Goal: Information Seeking & Learning: Learn about a topic

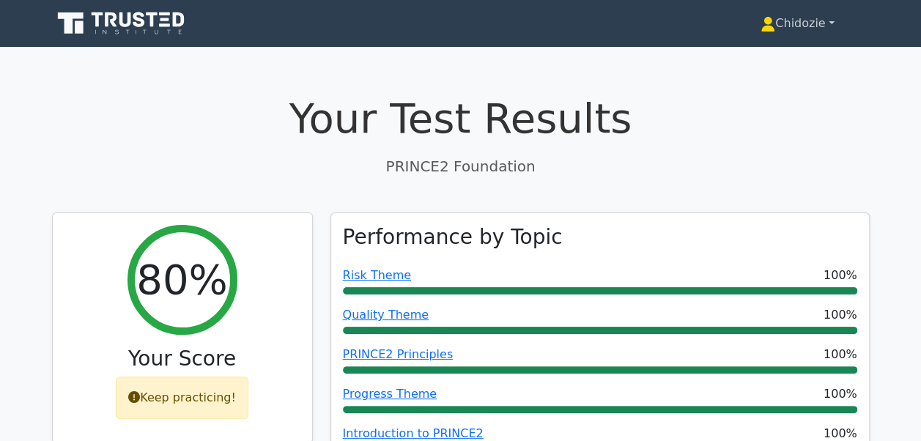
click at [813, 29] on link "Chidozie" at bounding box center [797, 23] width 144 height 29
click at [824, 23] on link "Chidozie" at bounding box center [797, 23] width 144 height 29
click at [831, 23] on link "Chidozie" at bounding box center [797, 23] width 144 height 29
click at [762, 29] on icon at bounding box center [767, 28] width 13 height 6
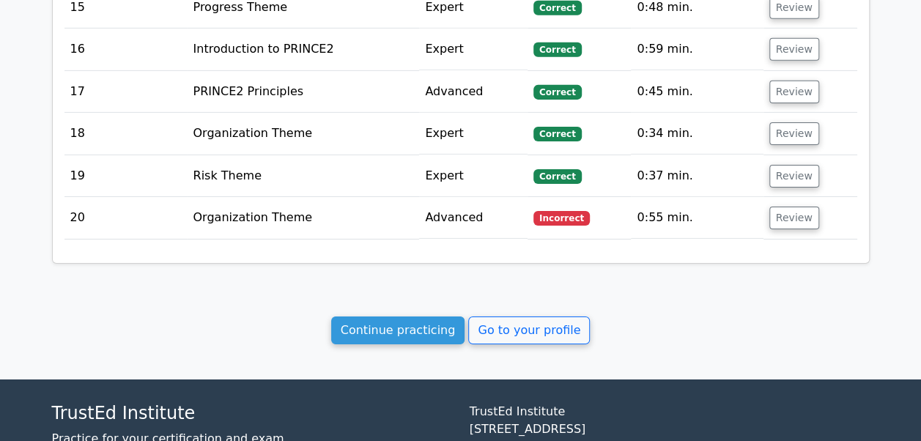
scroll to position [2383, 0]
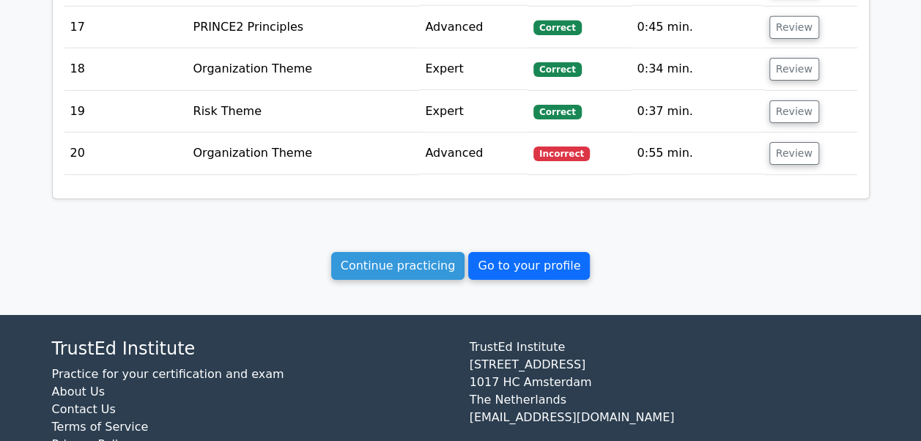
click at [531, 252] on link "Go to your profile" at bounding box center [529, 266] width 122 height 28
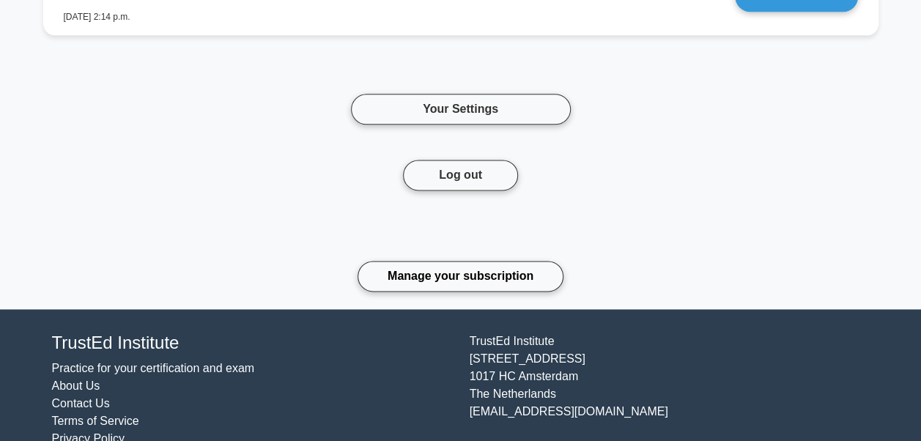
scroll to position [3642, 0]
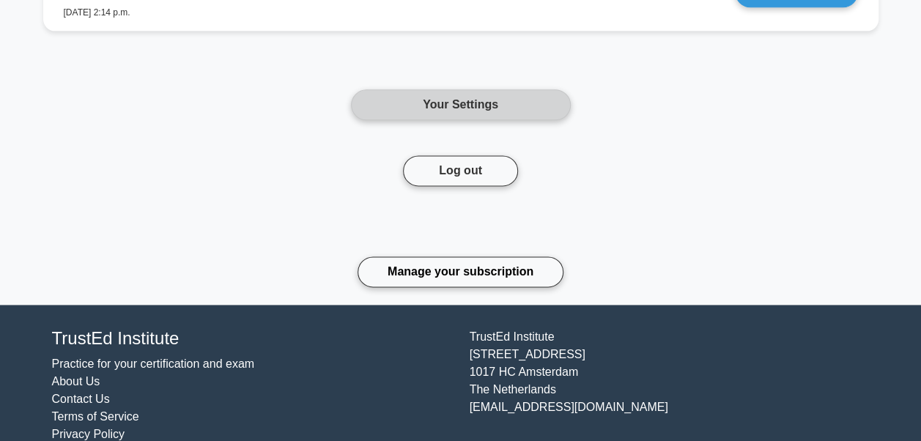
click at [448, 89] on link "Your Settings" at bounding box center [461, 104] width 220 height 31
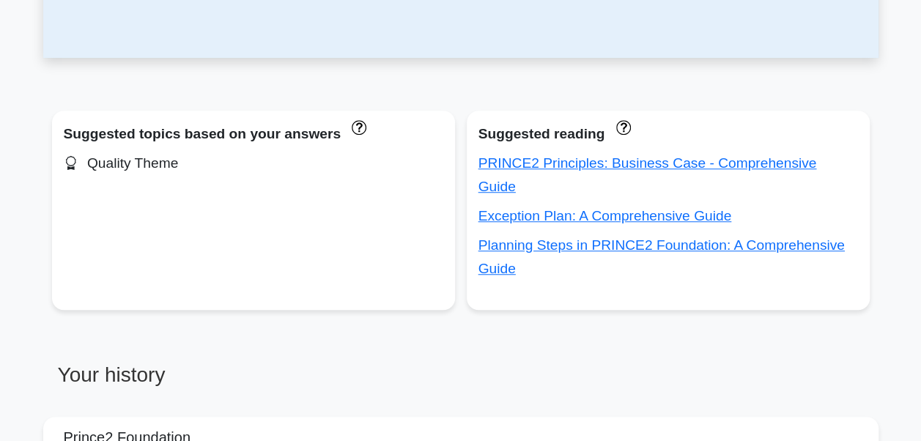
scroll to position [469, 0]
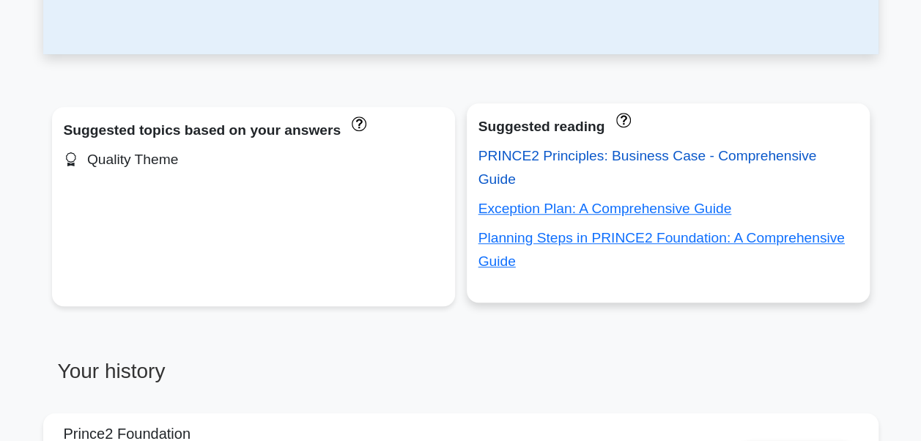
click at [568, 156] on link "PRINCE2 Principles: Business Case - Comprehensive Guide" at bounding box center [647, 167] width 338 height 39
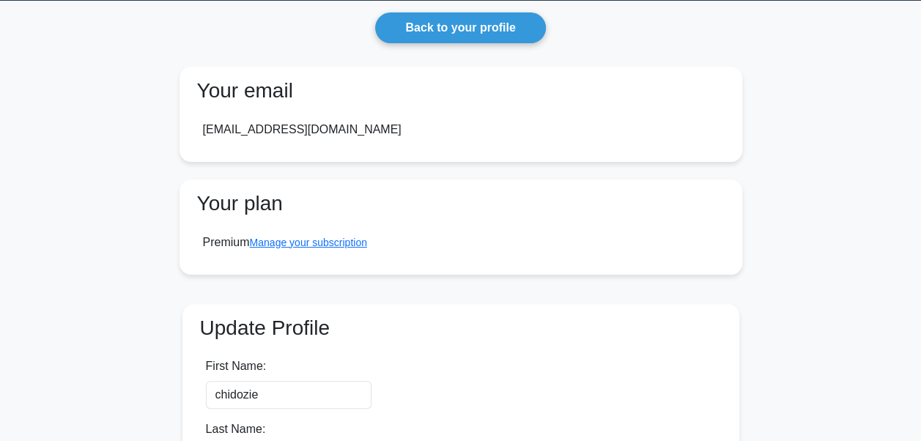
scroll to position [40, 0]
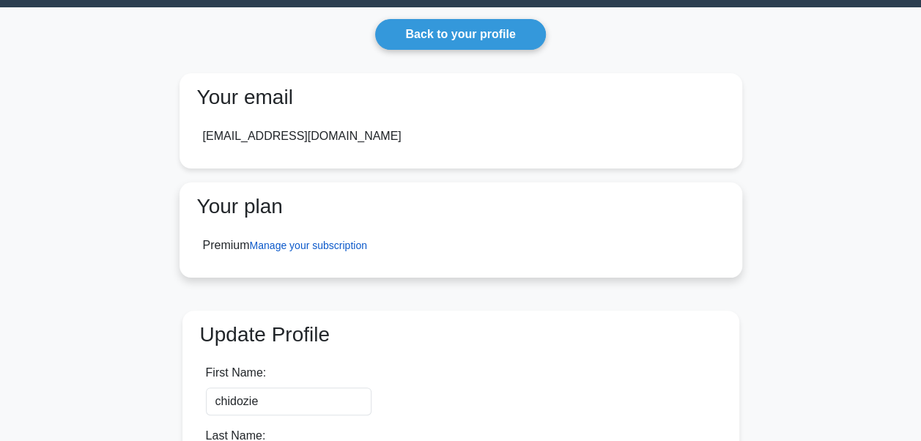
click at [310, 248] on link "Manage your subscription" at bounding box center [308, 246] width 117 height 12
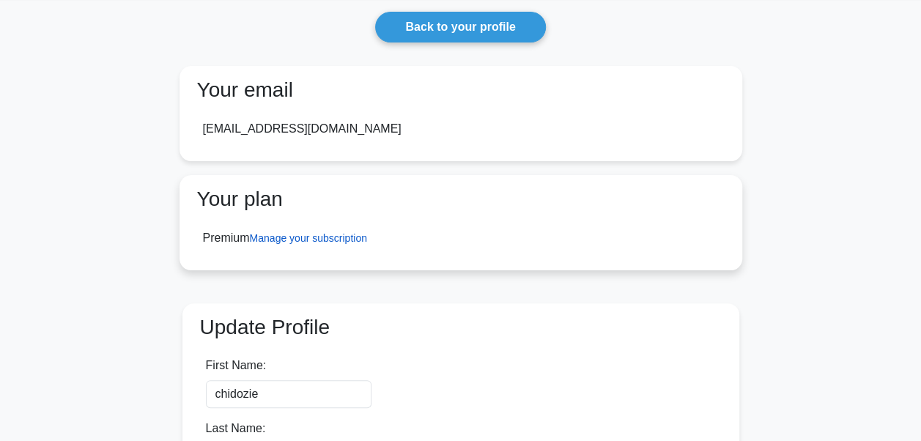
scroll to position [0, 0]
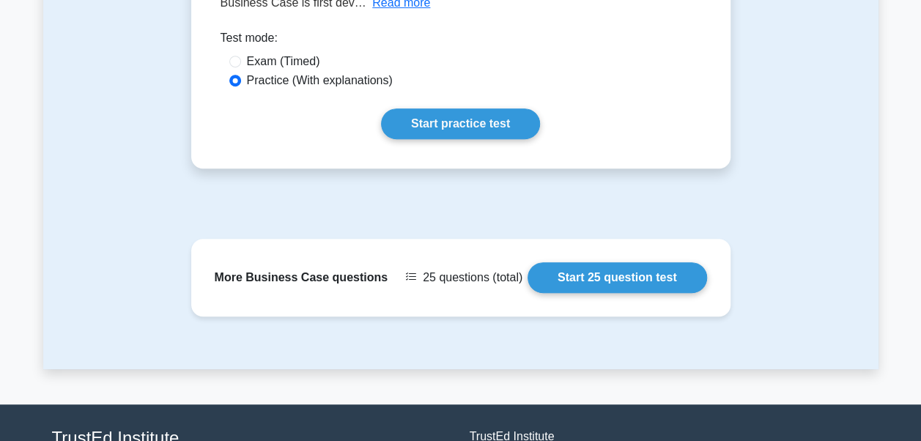
scroll to position [322, 0]
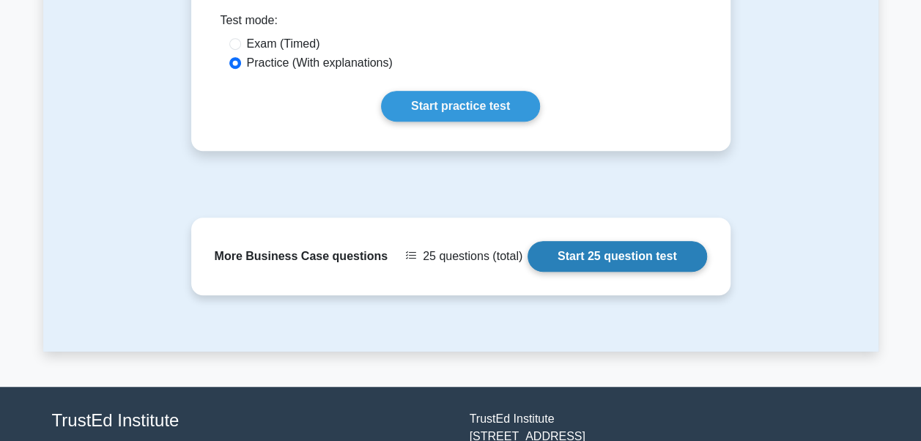
click at [645, 265] on link "Start 25 question test" at bounding box center [616, 256] width 179 height 31
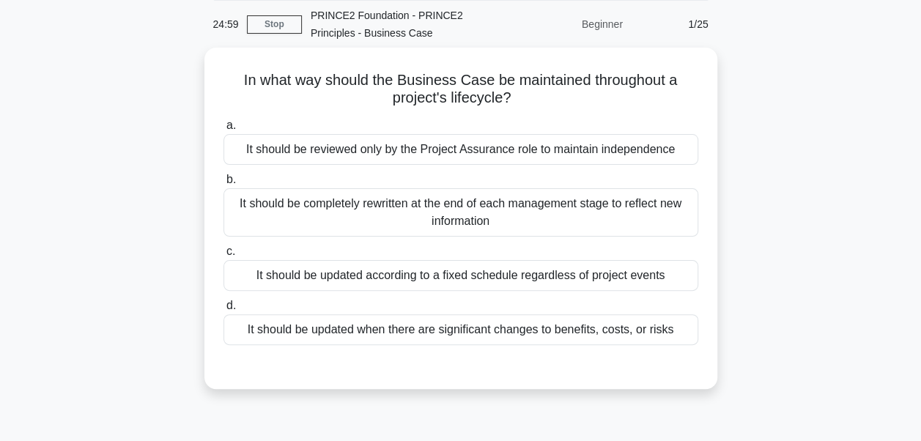
scroll to position [59, 0]
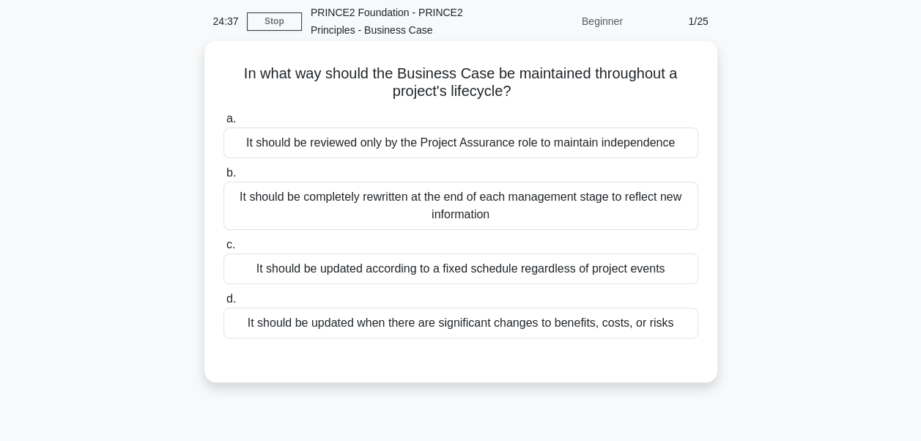
click at [507, 322] on div "It should be updated when there are significant changes to benefits, costs, or …" at bounding box center [460, 323] width 475 height 31
click at [223, 304] on input "d. It should be updated when there are significant changes to benefits, costs, …" at bounding box center [223, 299] width 0 height 10
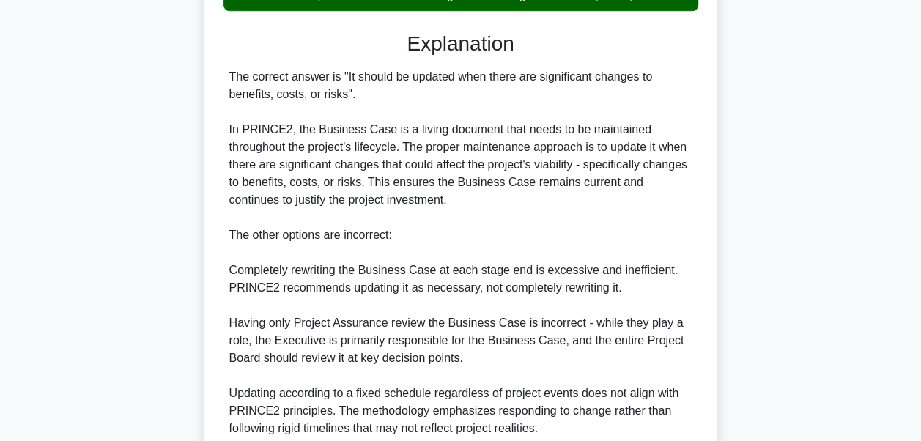
scroll to position [513, 0]
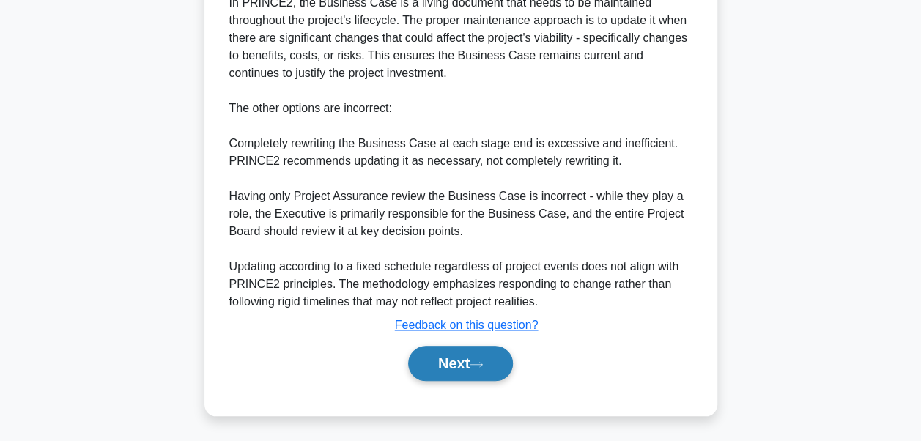
click at [464, 370] on button "Next" at bounding box center [460, 363] width 105 height 35
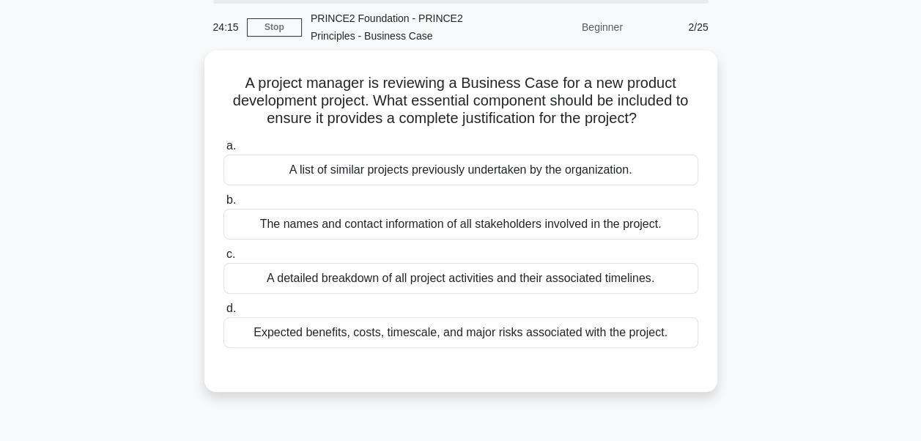
scroll to position [59, 0]
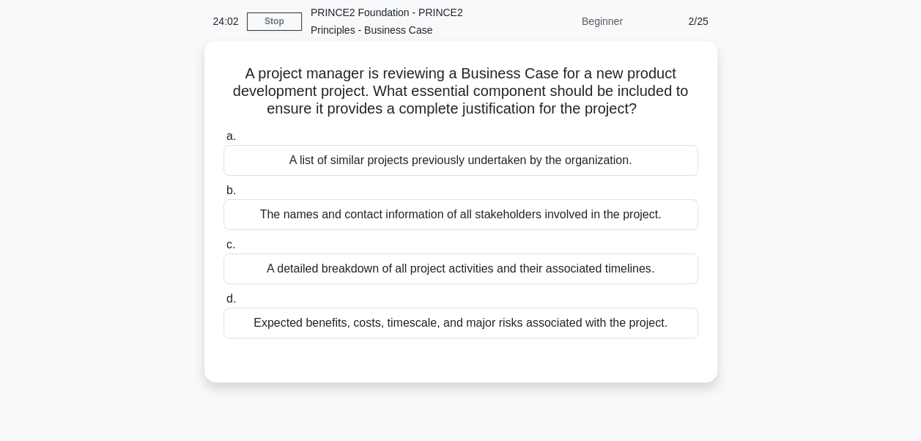
click at [633, 326] on div "Expected benefits, costs, timescale, and major risks associated with the projec…" at bounding box center [460, 323] width 475 height 31
click at [223, 304] on input "d. Expected benefits, costs, timescale, and major risks associated with the pro…" at bounding box center [223, 299] width 0 height 10
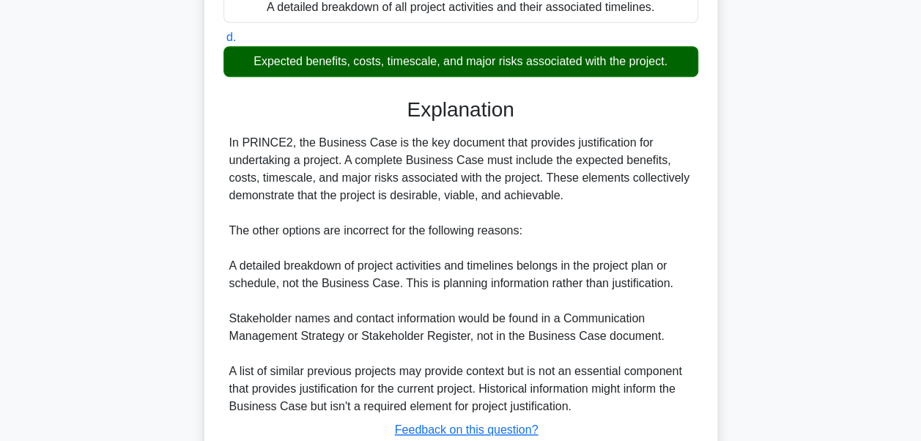
scroll to position [425, 0]
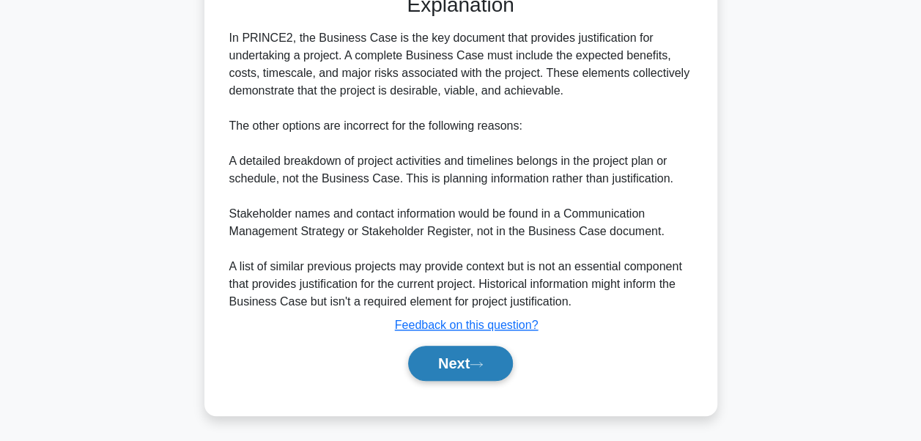
click at [460, 355] on button "Next" at bounding box center [460, 363] width 105 height 35
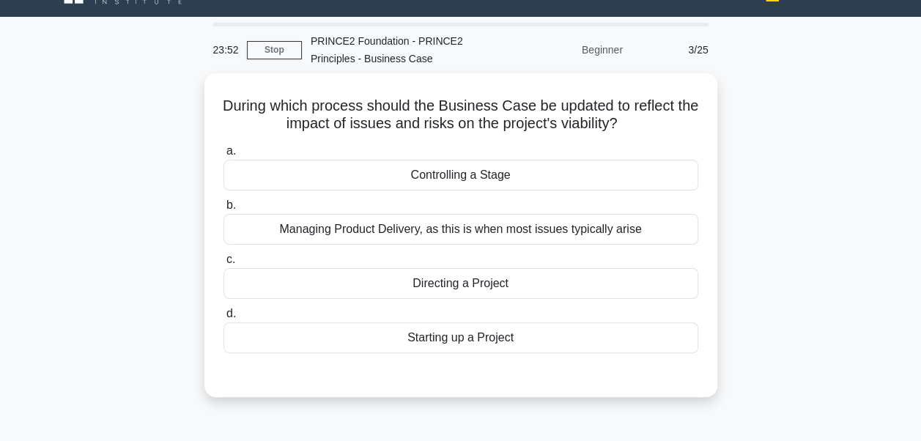
scroll to position [0, 0]
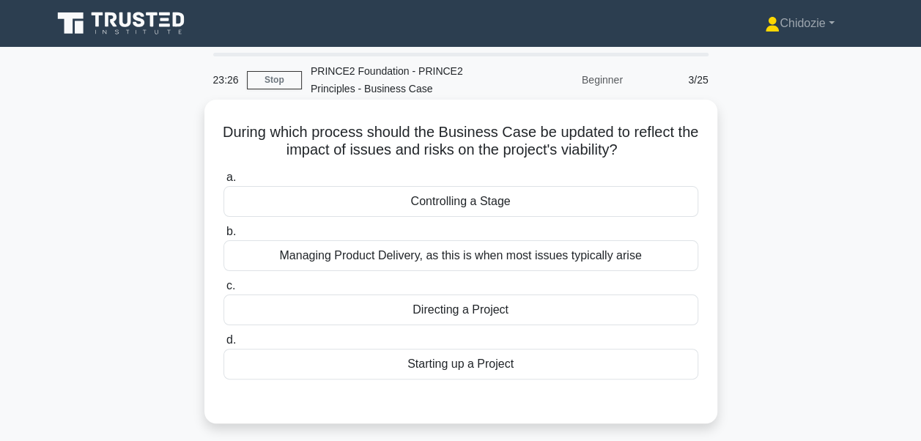
click at [439, 254] on div "Managing Product Delivery, as this is when most issues typically arise" at bounding box center [460, 255] width 475 height 31
click at [223, 237] on input "b. Managing Product Delivery, as this is when most issues typically arise" at bounding box center [223, 232] width 0 height 10
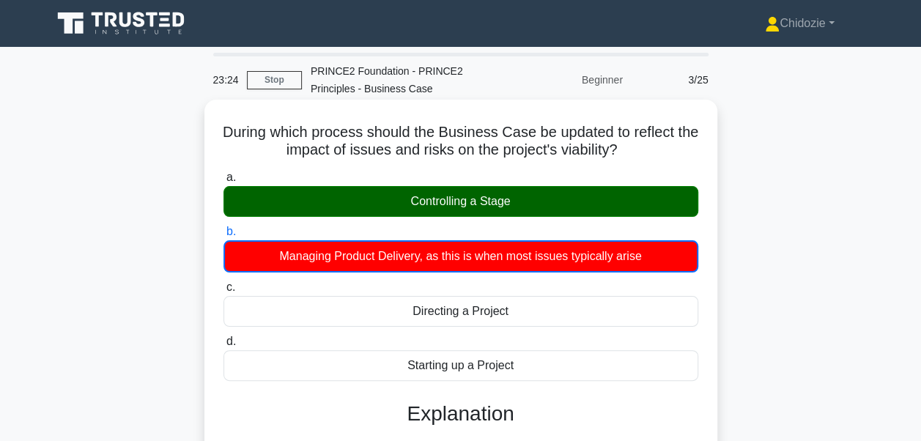
click at [451, 212] on div "Controlling a Stage" at bounding box center [460, 201] width 475 height 31
click at [223, 182] on input "a. Controlling a Stage" at bounding box center [223, 178] width 0 height 10
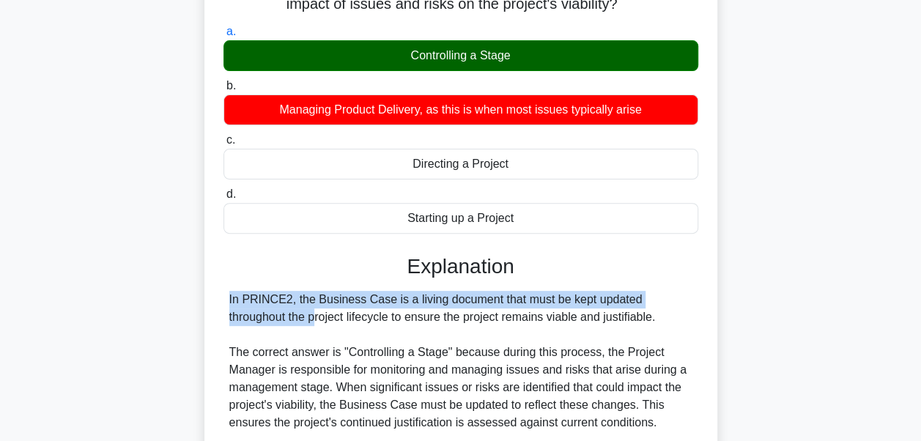
drag, startPoint x: 919, startPoint y: 261, endPoint x: 934, endPoint y: 300, distance: 41.5
click at [920, 300] on html "Chidozie Profile Settings Profile" at bounding box center [460, 329] width 921 height 956
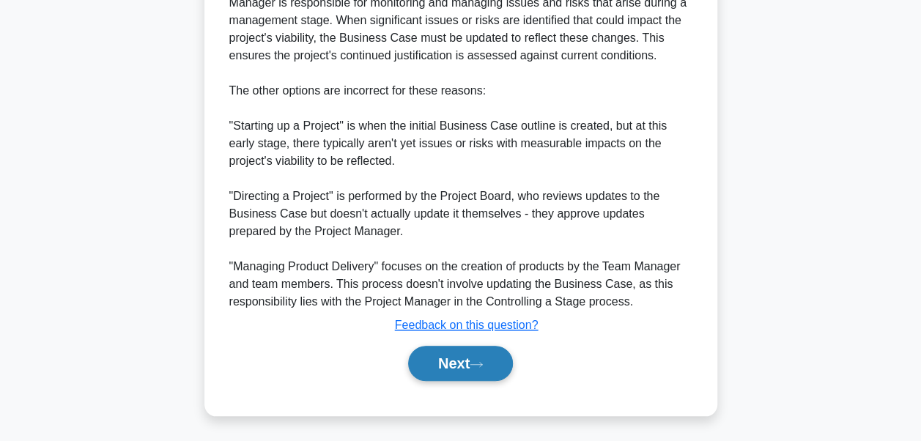
click at [496, 360] on button "Next" at bounding box center [460, 363] width 105 height 35
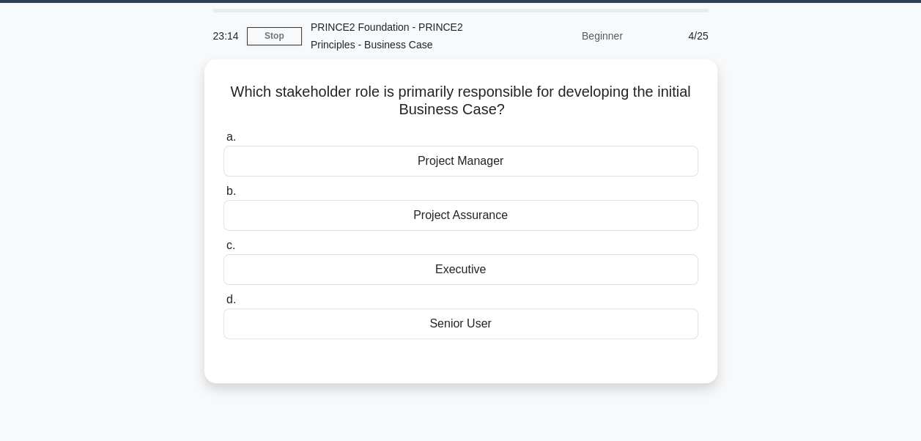
scroll to position [41, 0]
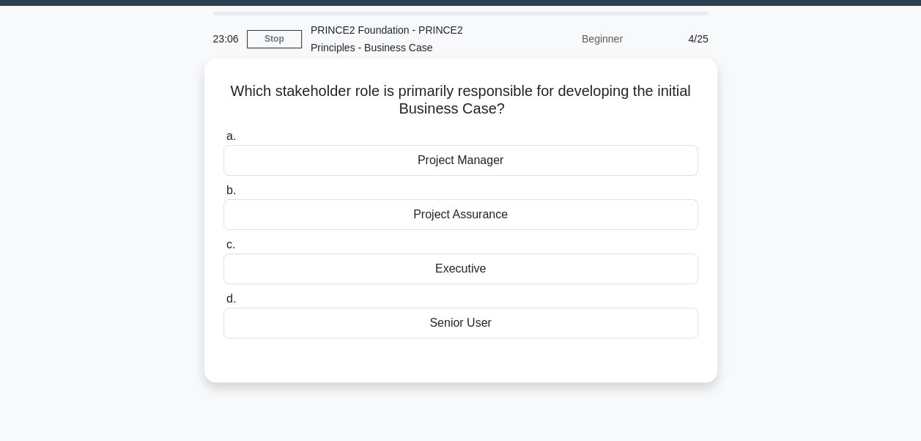
click at [472, 166] on div "Project Manager" at bounding box center [460, 160] width 475 height 31
click at [223, 141] on input "a. Project Manager" at bounding box center [223, 137] width 0 height 10
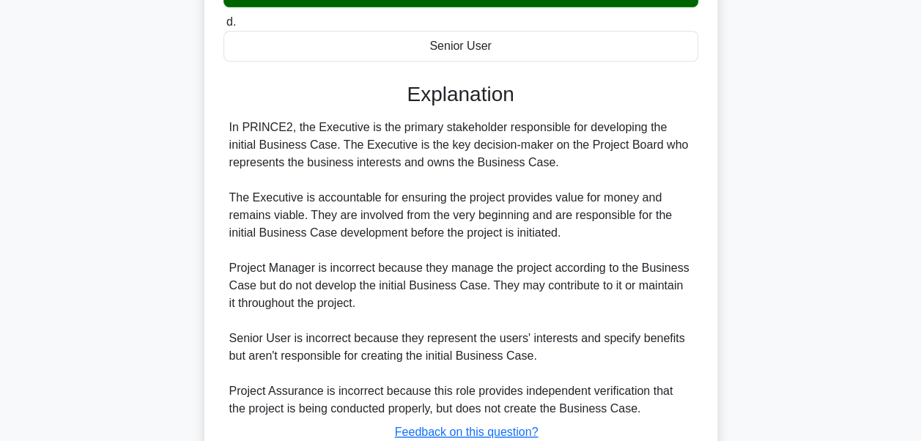
scroll to position [427, 0]
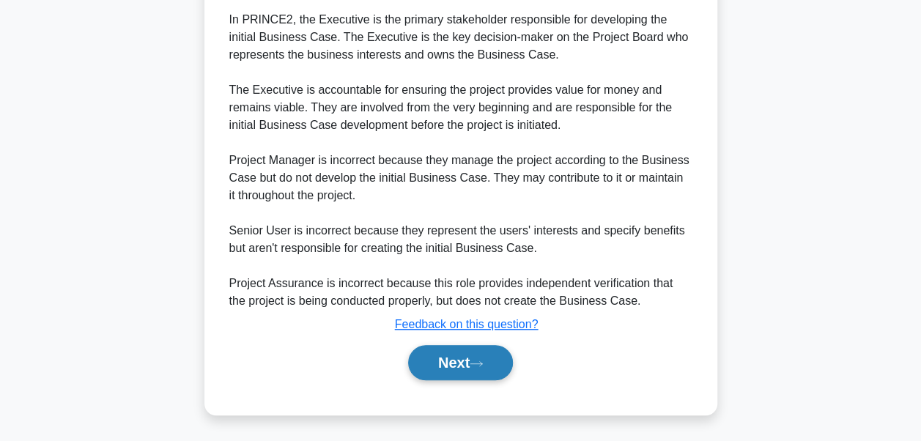
click at [476, 365] on icon at bounding box center [475, 364] width 13 height 8
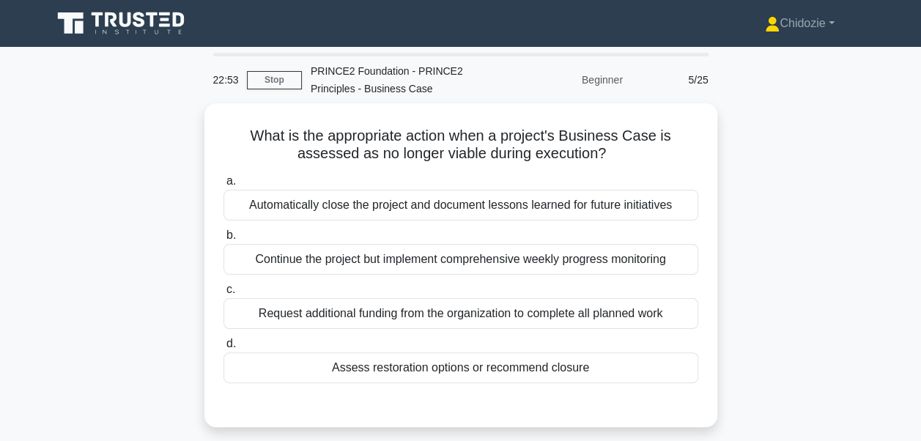
scroll to position [0, 0]
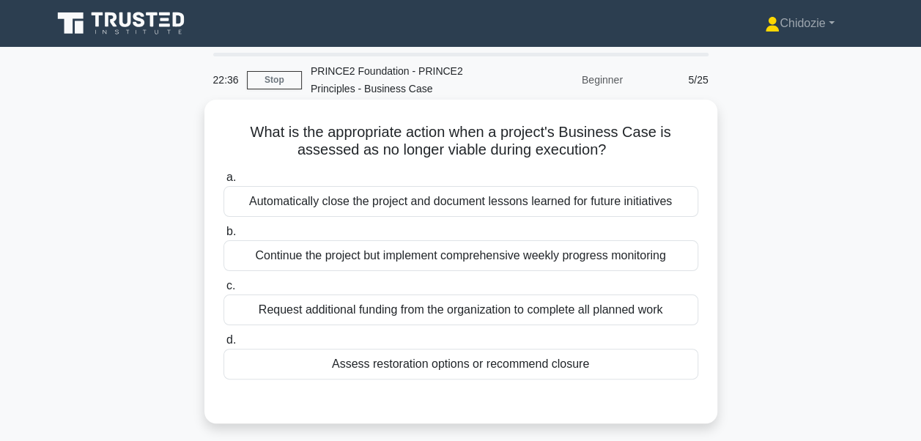
click at [519, 199] on div "Automatically close the project and document lessons learned for future initiat…" at bounding box center [460, 201] width 475 height 31
click at [223, 182] on input "a. Automatically close the project and document lessons learned for future init…" at bounding box center [223, 178] width 0 height 10
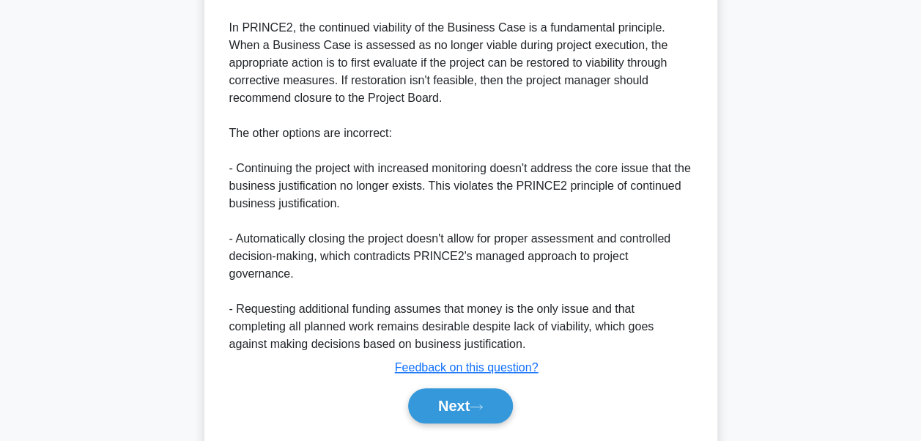
scroll to position [480, 0]
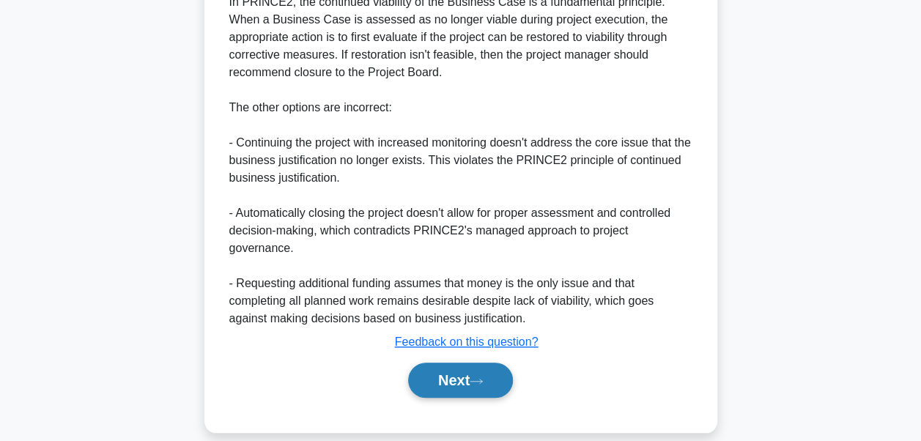
click at [473, 366] on button "Next" at bounding box center [460, 380] width 105 height 35
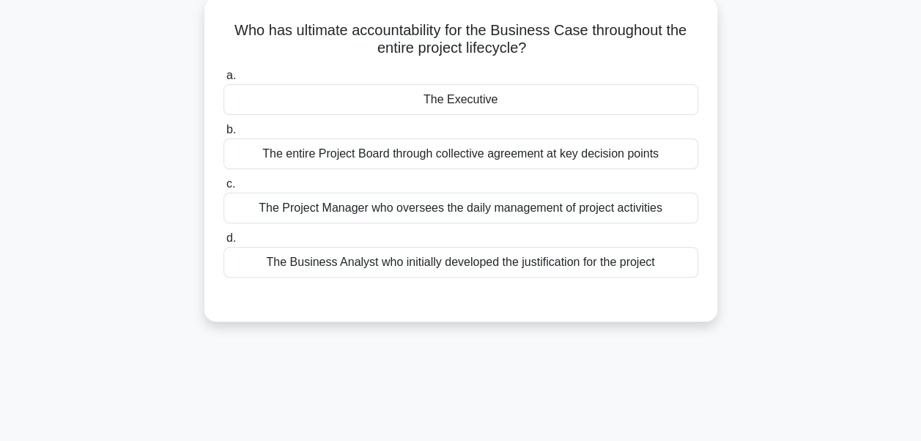
scroll to position [62, 0]
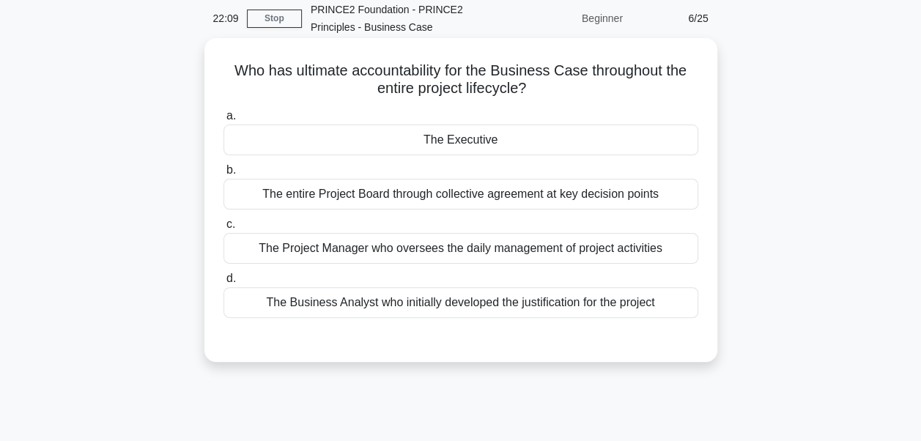
click at [488, 146] on div "The Executive" at bounding box center [460, 140] width 475 height 31
click at [223, 121] on input "a. The Executive" at bounding box center [223, 116] width 0 height 10
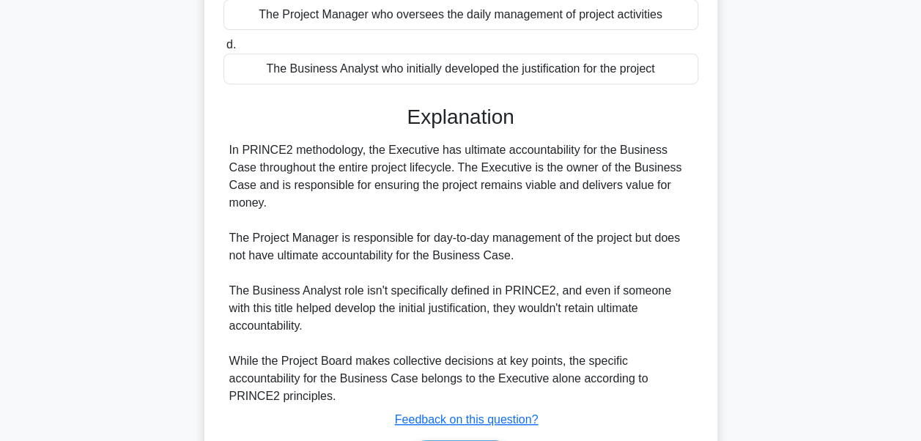
scroll to position [306, 0]
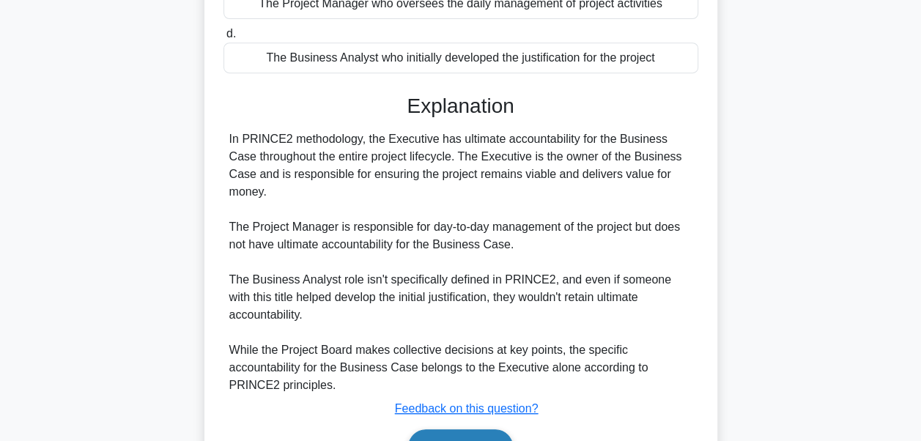
click at [472, 429] on button "Next" at bounding box center [460, 446] width 105 height 35
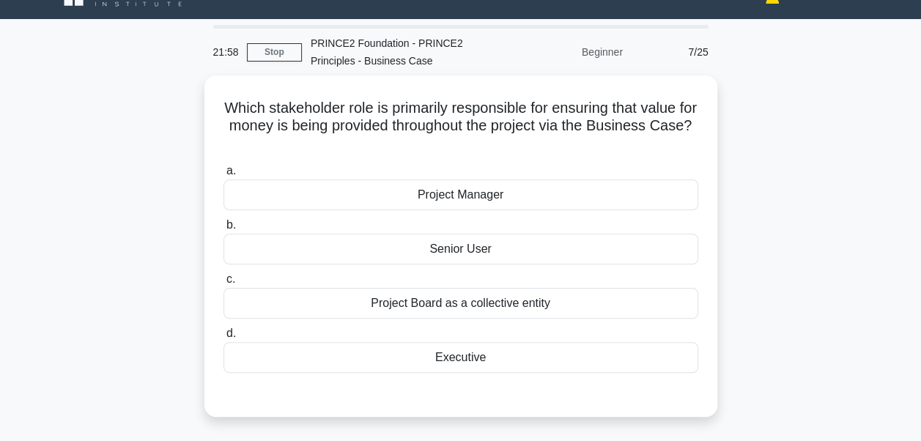
scroll to position [30, 0]
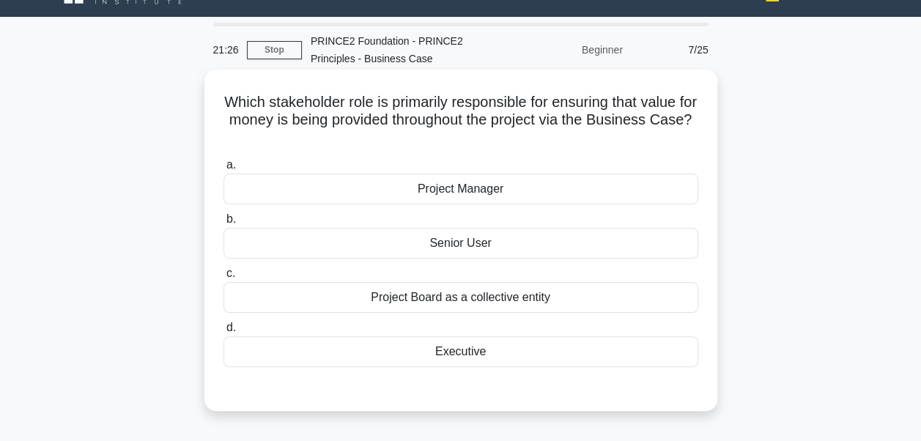
click at [474, 349] on div "Executive" at bounding box center [460, 351] width 475 height 31
click at [223, 333] on input "d. Executive" at bounding box center [223, 328] width 0 height 10
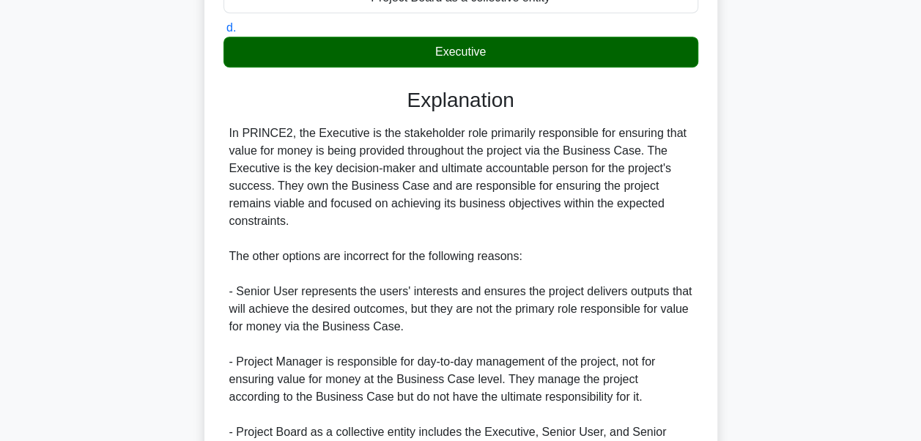
scroll to position [495, 0]
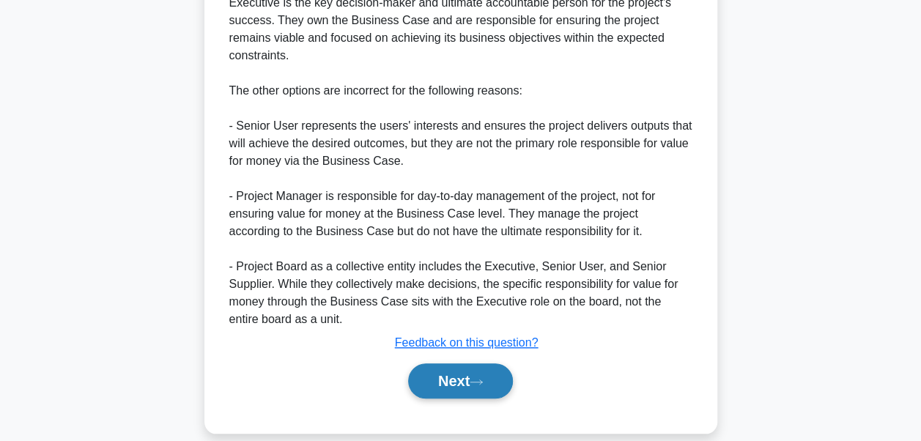
click at [465, 372] on button "Next" at bounding box center [460, 380] width 105 height 35
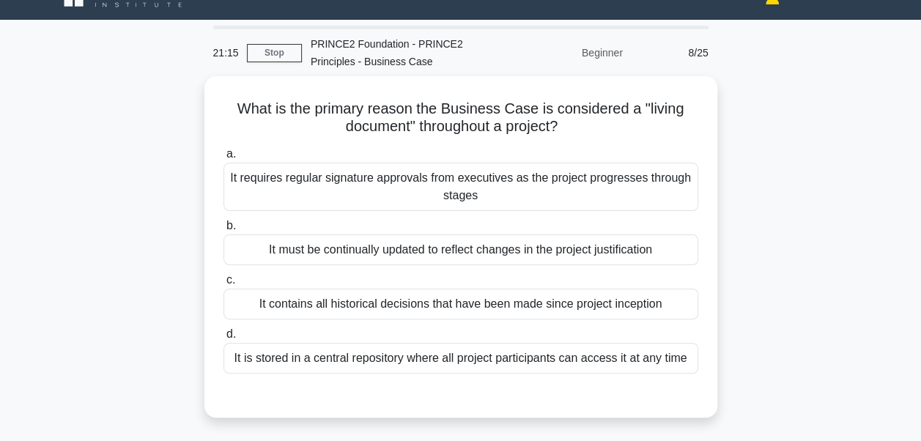
scroll to position [20, 0]
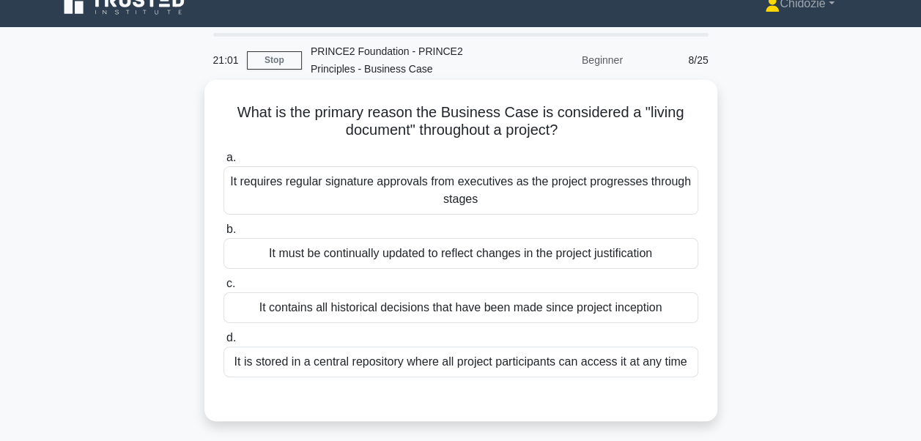
click at [464, 259] on div "It must be continually updated to reflect changes in the project justification" at bounding box center [460, 253] width 475 height 31
click at [223, 234] on input "b. It must be continually updated to reflect changes in the project justificati…" at bounding box center [223, 230] width 0 height 10
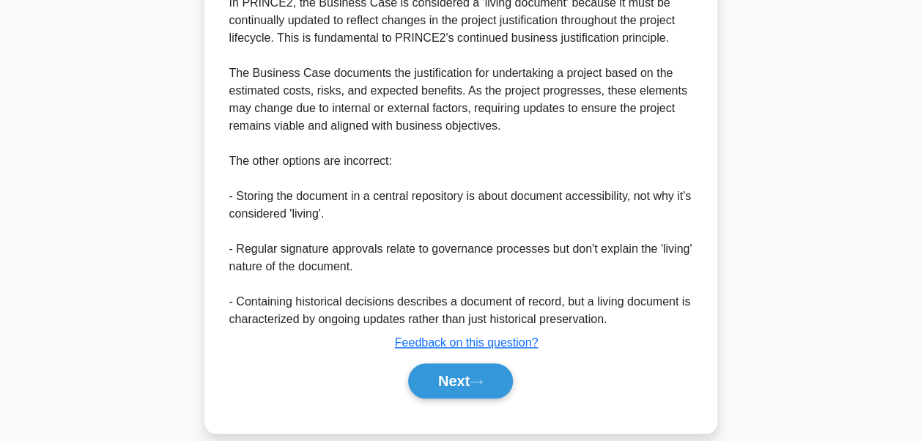
scroll to position [466, 0]
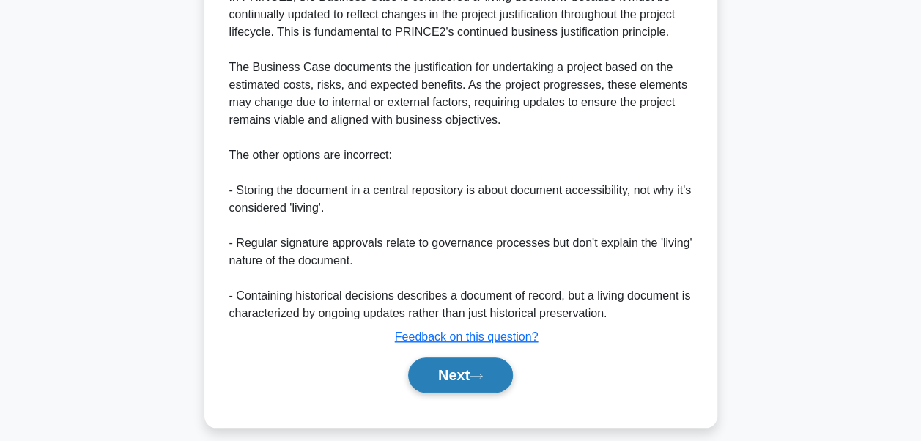
click at [461, 369] on button "Next" at bounding box center [460, 374] width 105 height 35
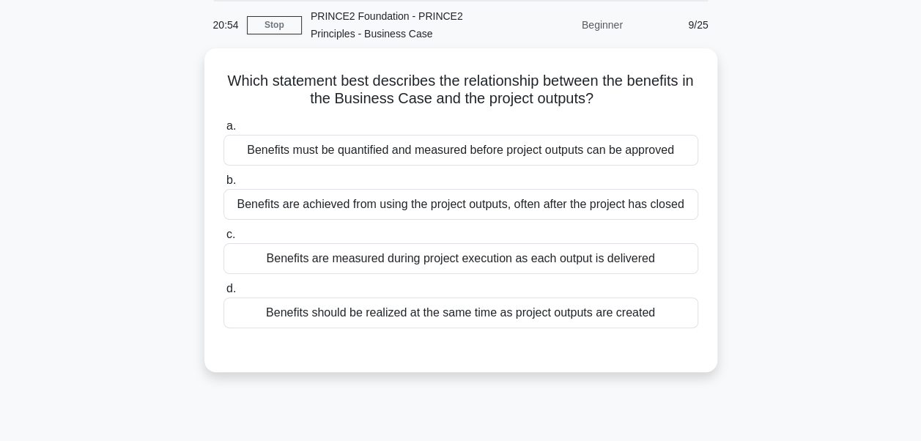
scroll to position [32, 0]
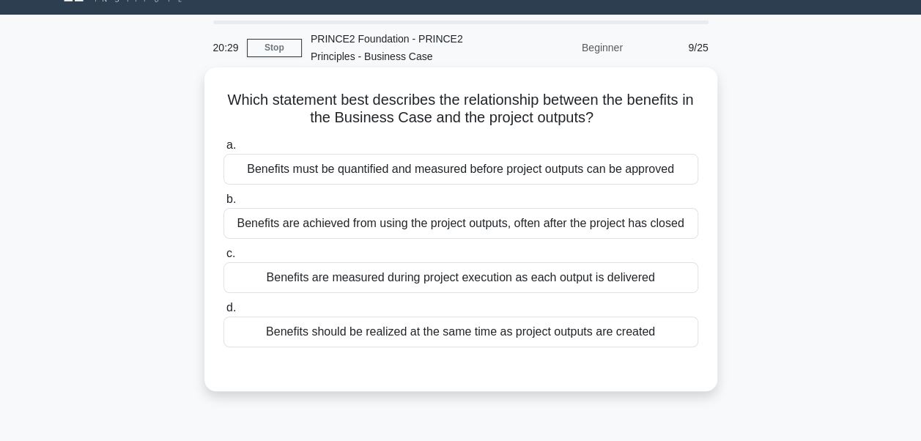
click at [564, 223] on div "Benefits are achieved from using the project outputs, often after the project h…" at bounding box center [460, 223] width 475 height 31
click at [223, 204] on input "b. Benefits are achieved from using the project outputs, often after the projec…" at bounding box center [223, 200] width 0 height 10
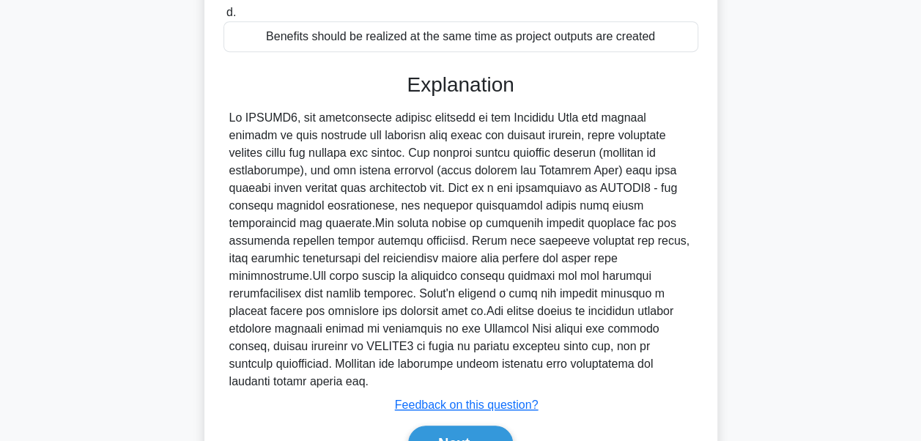
scroll to position [341, 0]
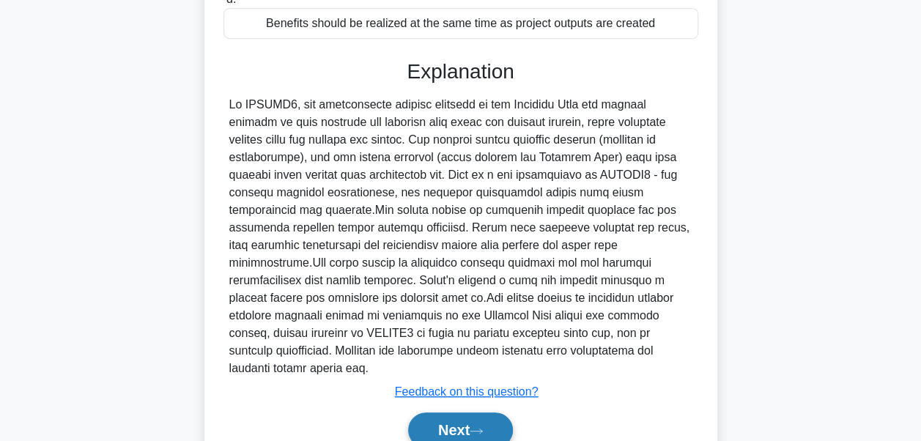
click at [482, 428] on icon at bounding box center [476, 430] width 12 height 4
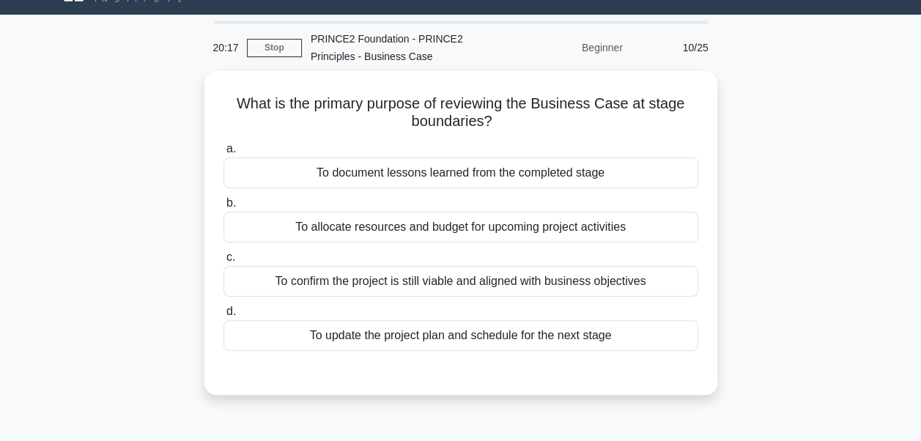
scroll to position [0, 0]
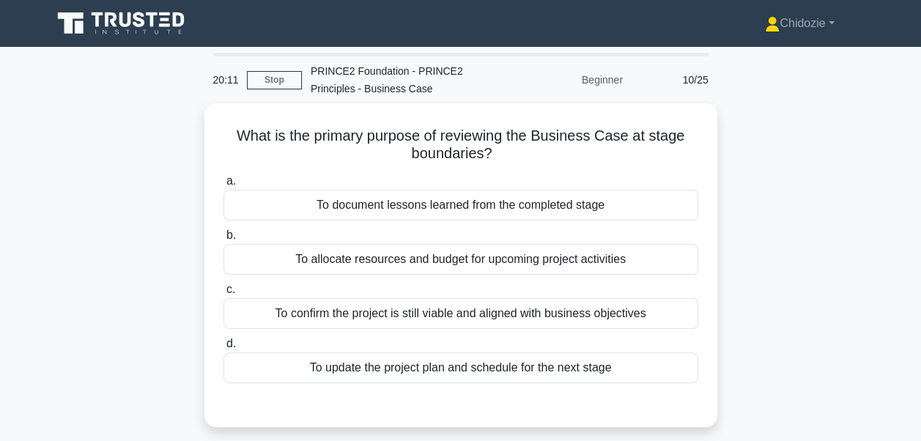
click at [808, 218] on div "What is the primary purpose of reviewing the Business Case at stage boundaries?…" at bounding box center [460, 273] width 835 height 341
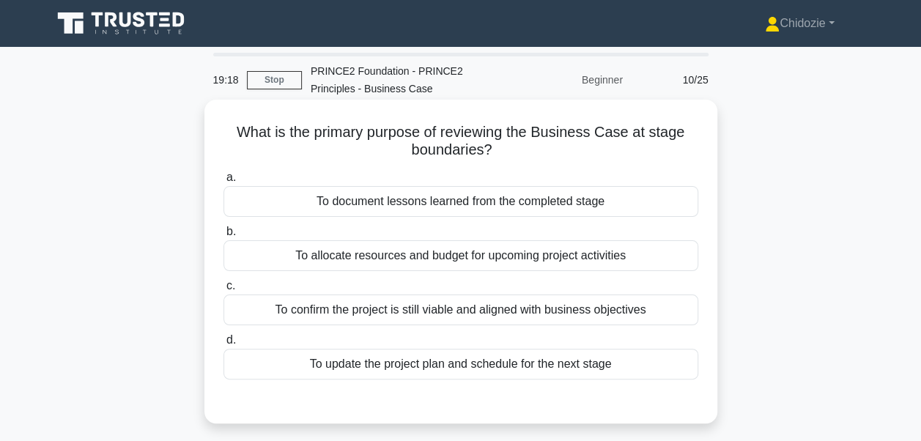
click at [464, 309] on div "To confirm the project is still viable and aligned with business objectives" at bounding box center [460, 309] width 475 height 31
click at [223, 291] on input "c. To confirm the project is still viable and aligned with business objectives" at bounding box center [223, 286] width 0 height 10
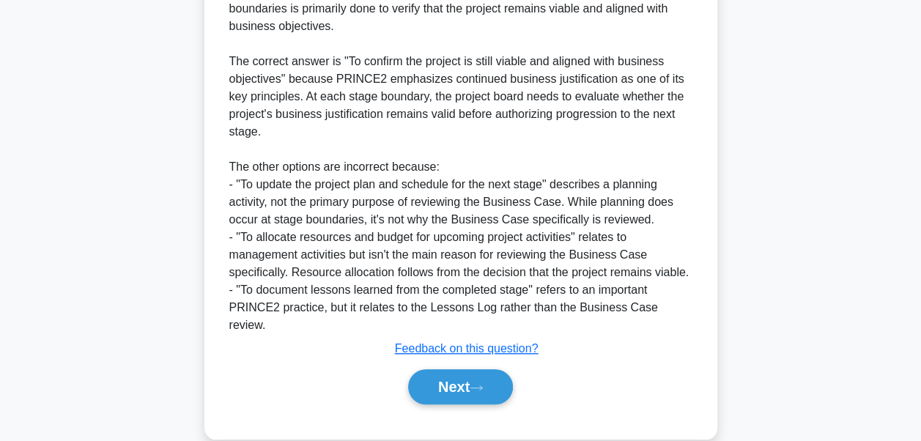
scroll to position [478, 0]
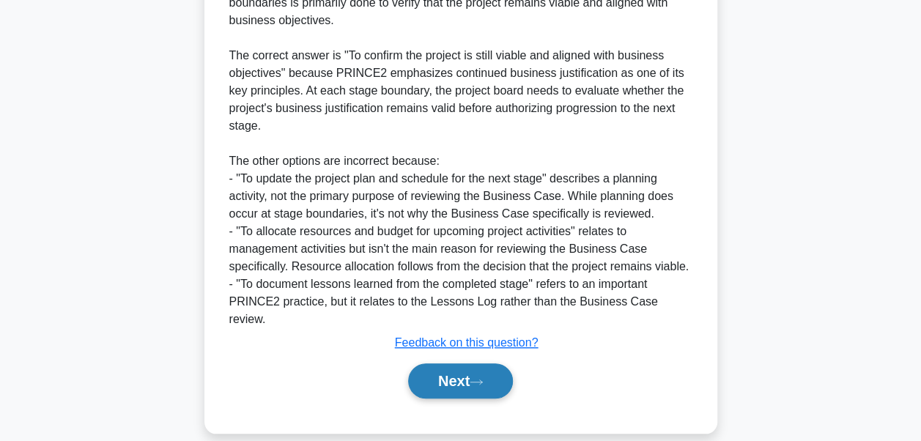
click at [461, 374] on button "Next" at bounding box center [460, 380] width 105 height 35
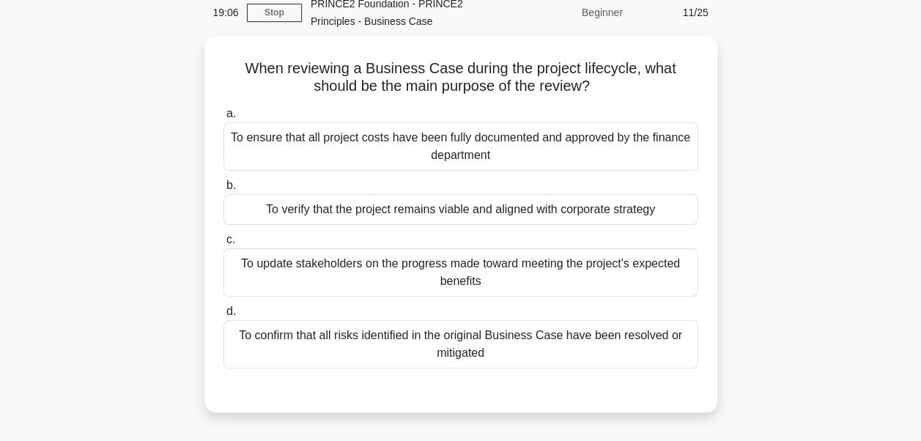
scroll to position [66, 0]
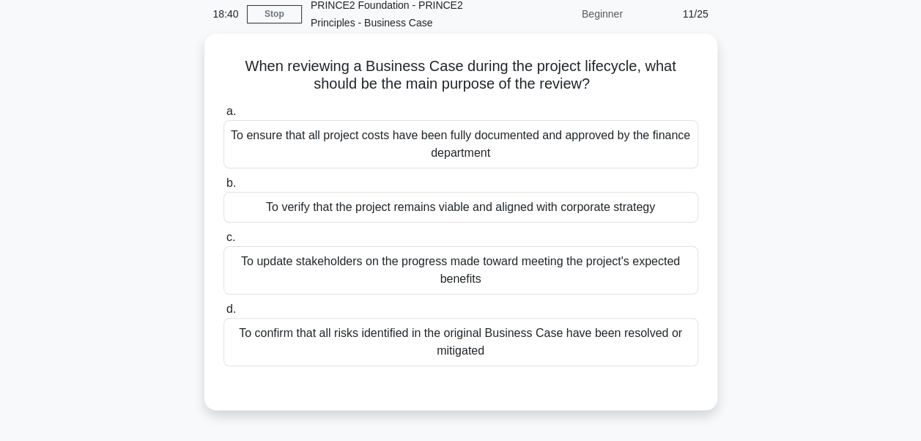
click at [349, 217] on div "To verify that the project remains viable and aligned with corporate strategy" at bounding box center [460, 207] width 475 height 31
click at [223, 188] on input "b. To verify that the project remains viable and aligned with corporate strategy" at bounding box center [223, 184] width 0 height 10
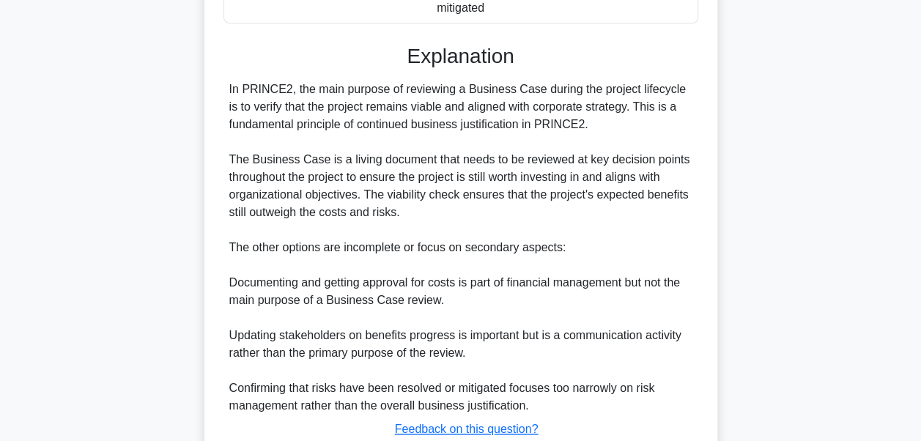
scroll to position [513, 0]
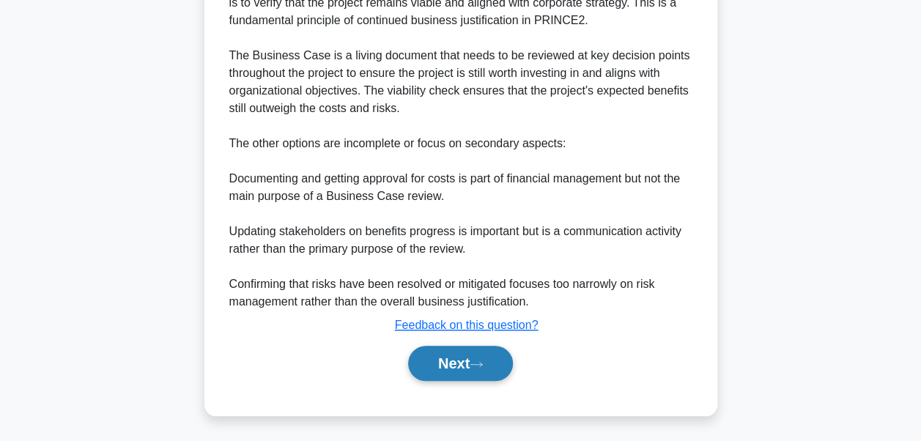
click at [485, 368] on button "Next" at bounding box center [460, 363] width 105 height 35
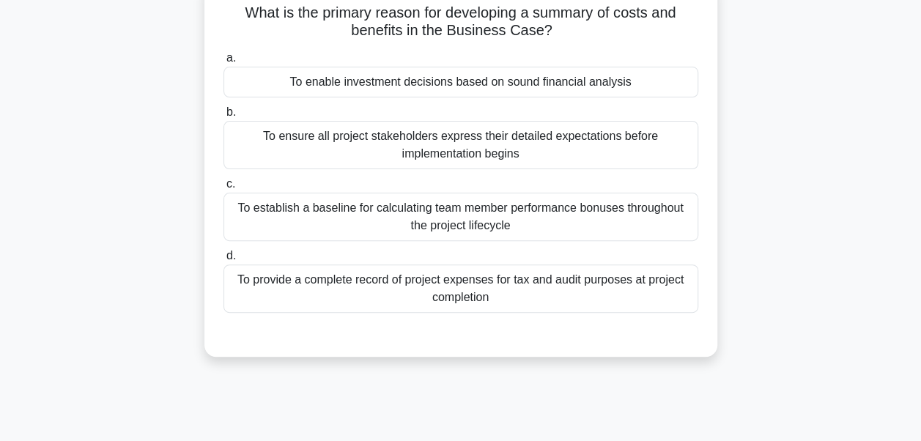
scroll to position [129, 0]
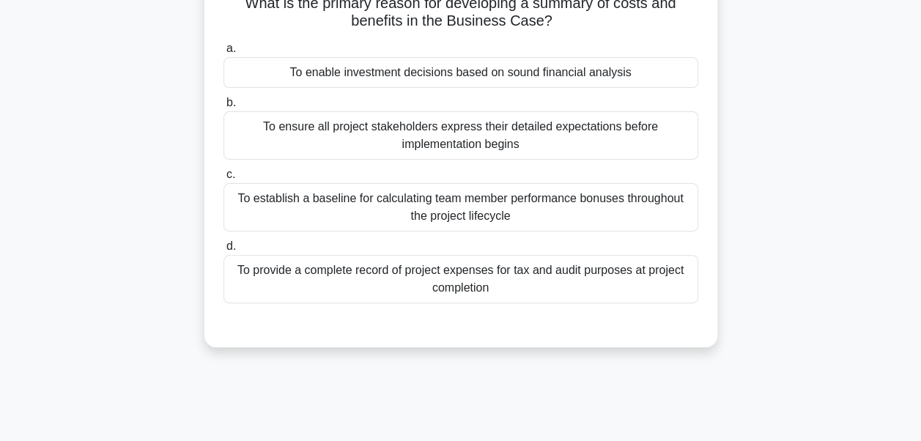
click at [518, 76] on div "To enable investment decisions based on sound financial analysis" at bounding box center [460, 72] width 475 height 31
click at [223, 53] on input "a. To enable investment decisions based on sound financial analysis" at bounding box center [223, 49] width 0 height 10
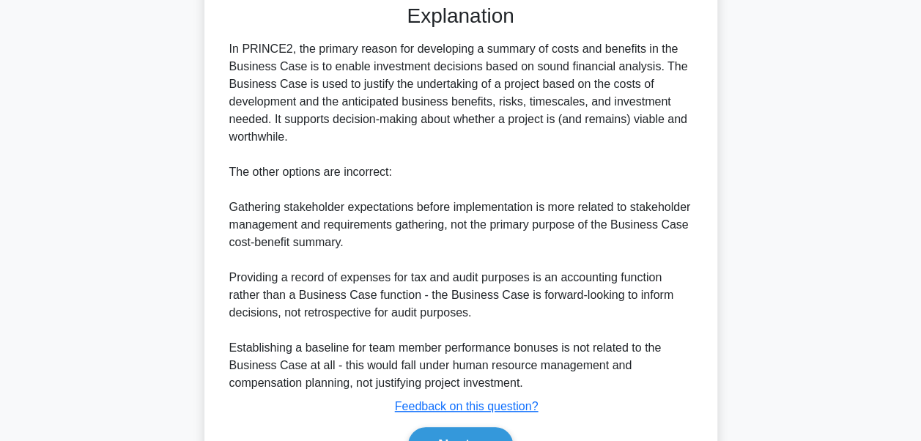
scroll to position [530, 0]
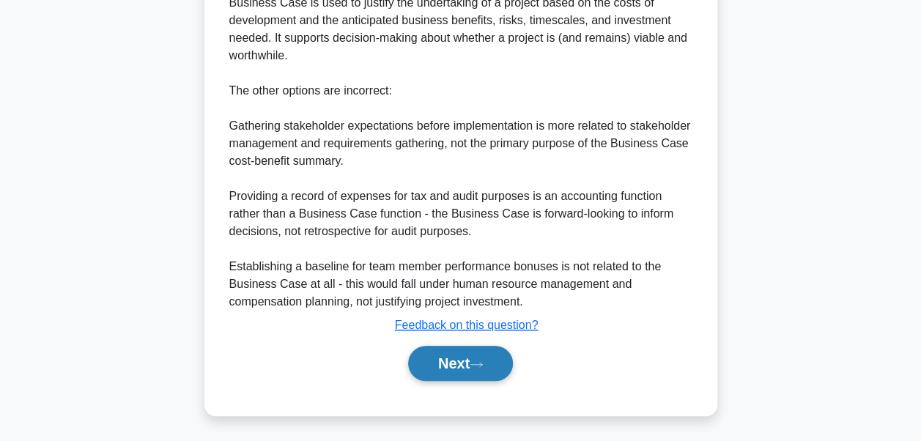
click at [482, 362] on icon at bounding box center [476, 364] width 12 height 4
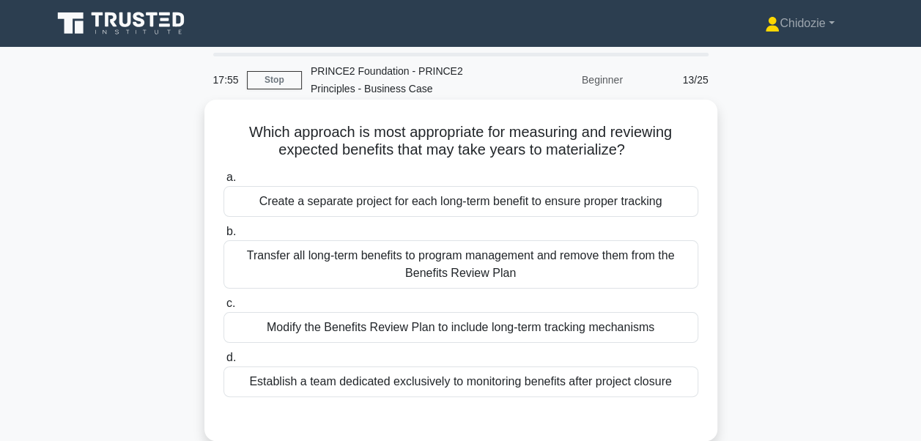
scroll to position [29, 0]
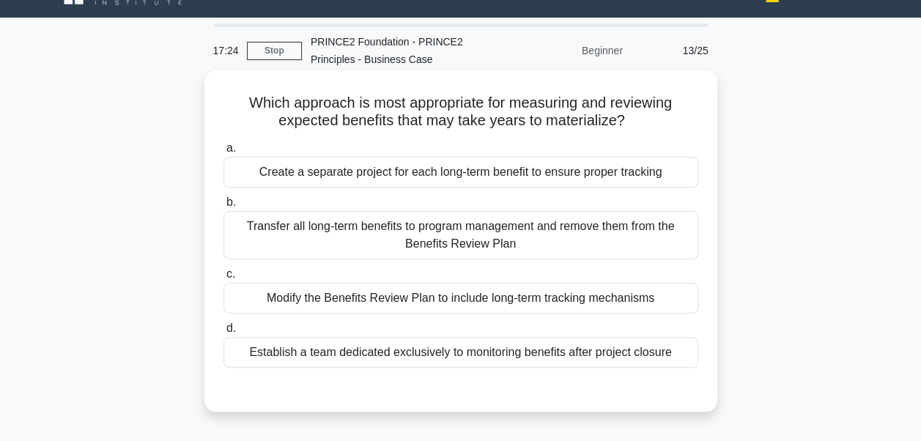
click at [428, 242] on div "Transfer all long-term benefits to program management and remove them from the …" at bounding box center [460, 235] width 475 height 48
click at [223, 207] on input "b. Transfer all long-term benefits to program management and remove them from t…" at bounding box center [223, 203] width 0 height 10
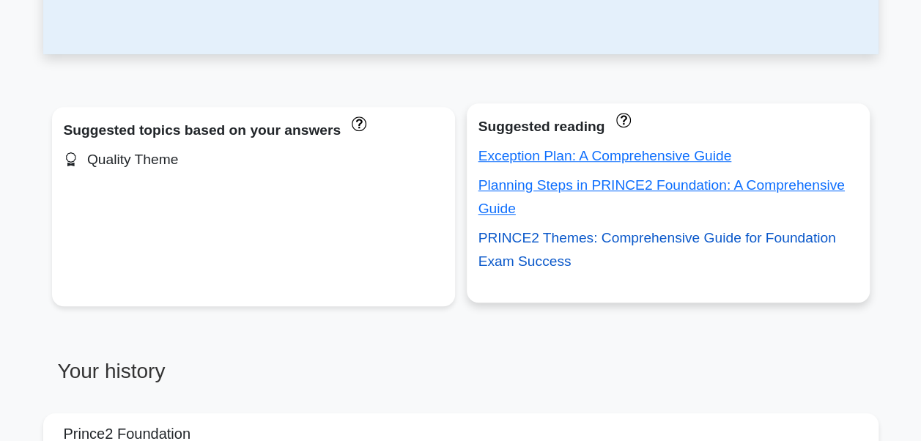
click at [543, 230] on link "PRINCE2 Themes: Comprehensive Guide for Foundation Exam Success" at bounding box center [656, 249] width 357 height 39
